Goal: Check status

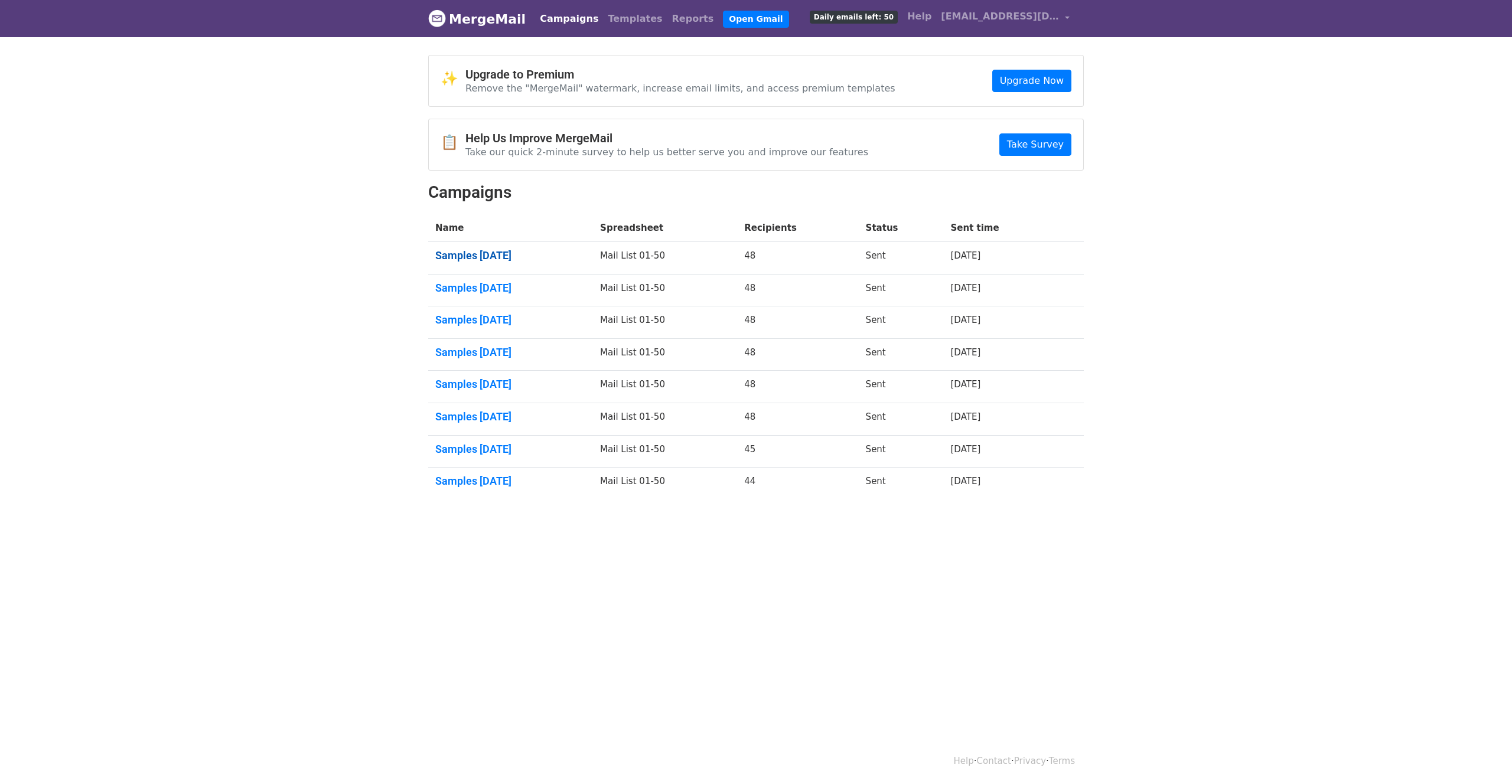
click at [490, 252] on link "Samples Aug 2025" at bounding box center [511, 256] width 150 height 13
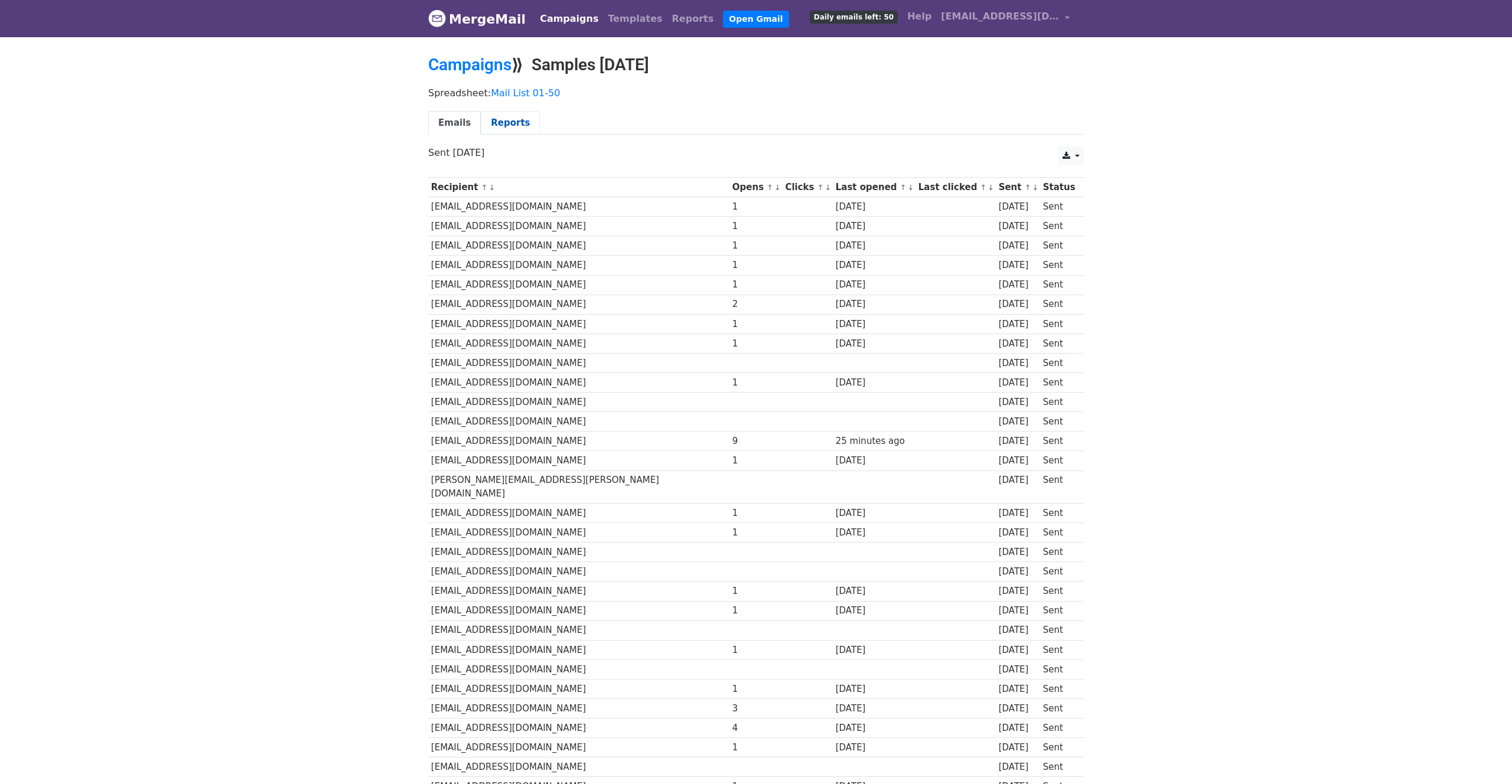
click at [506, 121] on link "Reports" at bounding box center [510, 123] width 59 height 24
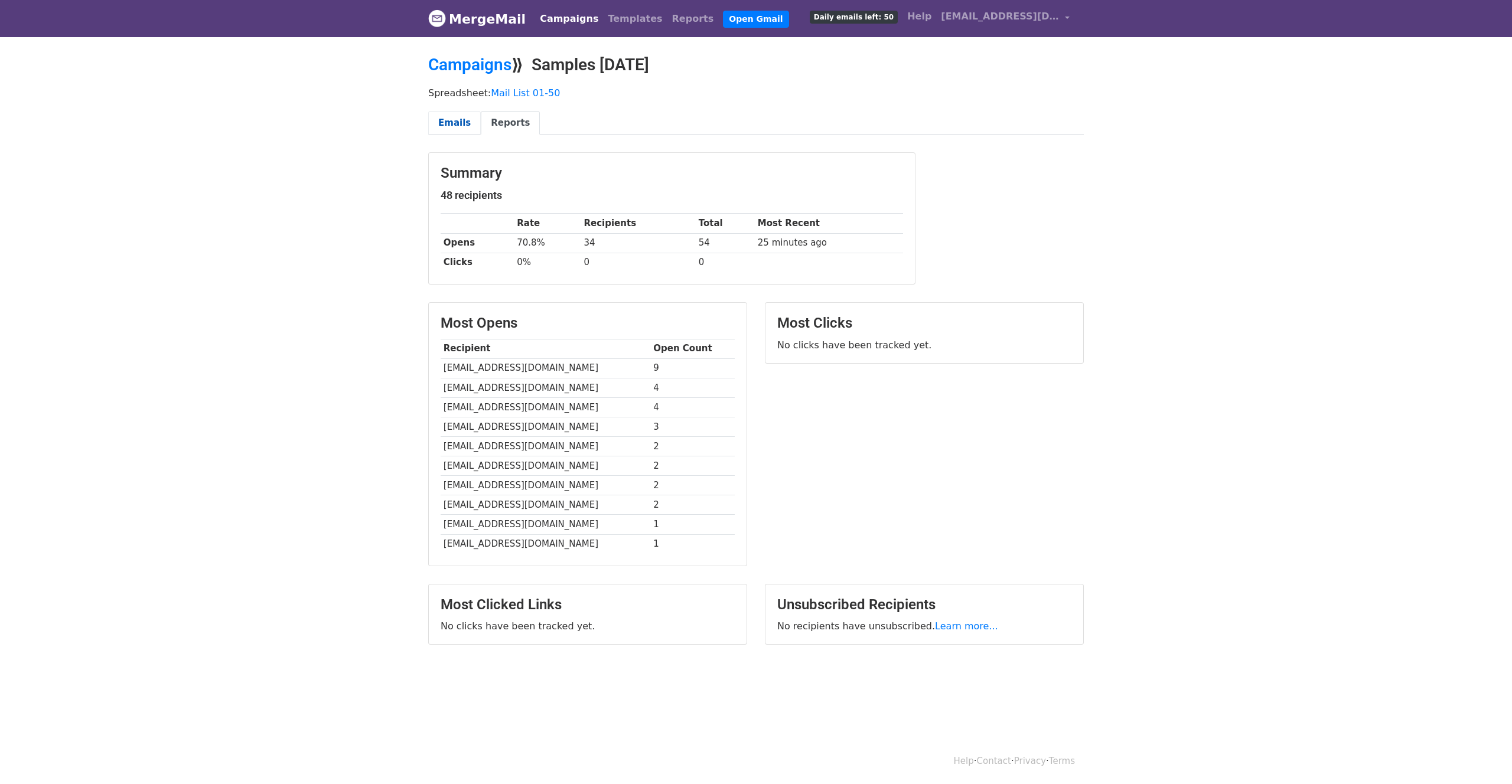
click at [449, 120] on link "Emails" at bounding box center [454, 123] width 52 height 24
